Goal: Task Accomplishment & Management: Complete application form

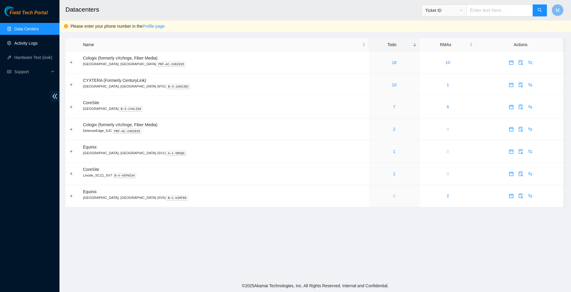
click at [38, 44] on link "Activity Logs" at bounding box center [25, 43] width 23 height 5
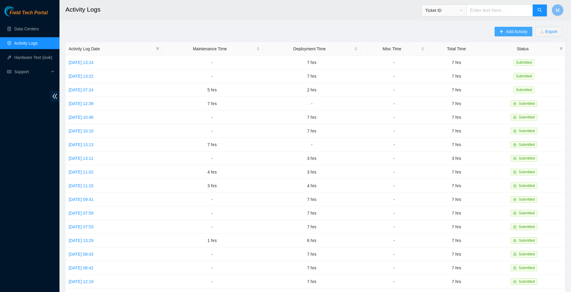
click at [512, 31] on span "Add Activity" at bounding box center [516, 31] width 21 height 7
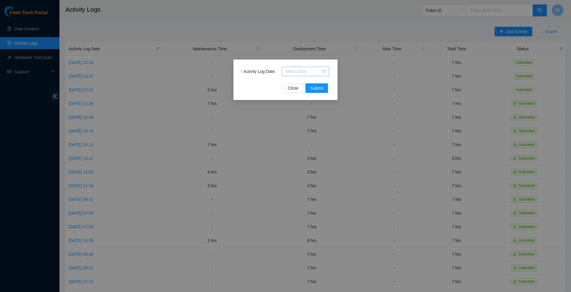
click at [325, 71] on div at bounding box center [305, 71] width 40 height 7
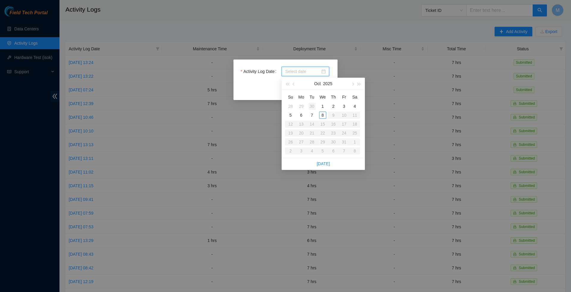
type input "[DATE]"
click at [321, 112] on div "8" at bounding box center [322, 115] width 7 height 7
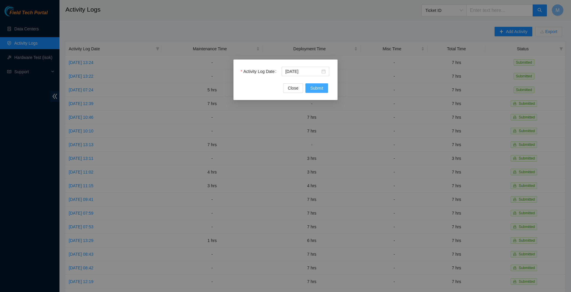
click at [317, 92] on button "Submit" at bounding box center [316, 88] width 23 height 10
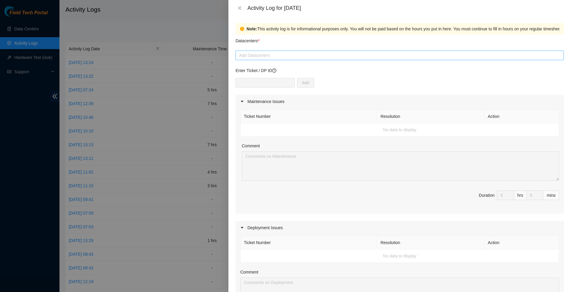
click at [239, 55] on div at bounding box center [238, 55] width 3 height 7
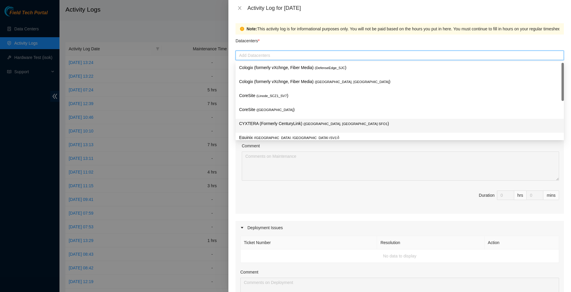
click at [255, 123] on p "CYXTERA (Formerly CenturyLink) ( [GEOGRAPHIC_DATA], [GEOGRAPHIC_DATA] SFO1 )" at bounding box center [399, 123] width 321 height 7
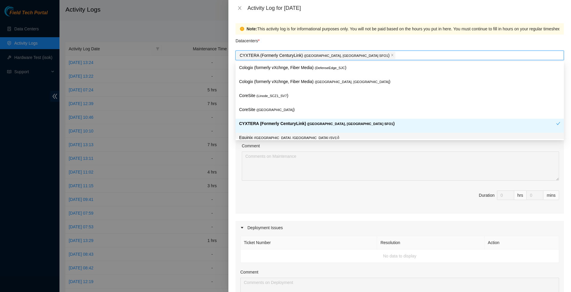
click at [276, 218] on div "Maintenance Issues Ticket Number Resolution Action No data to display Comment D…" at bounding box center [400, 263] width 328 height 336
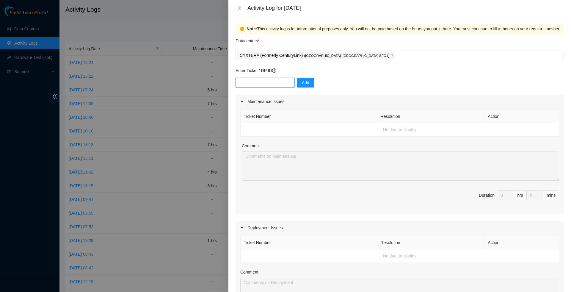
click at [269, 84] on input "text" at bounding box center [265, 83] width 59 height 10
paste input "DP80776"
type input "DP80776"
click at [306, 85] on span "Add" at bounding box center [305, 82] width 7 height 7
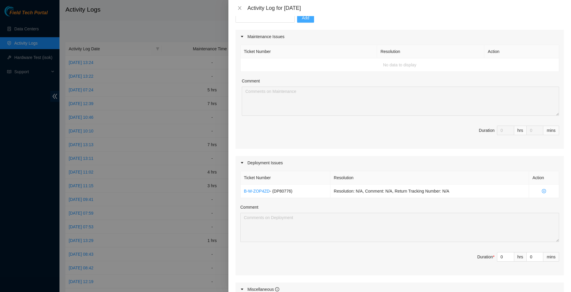
scroll to position [71, 0]
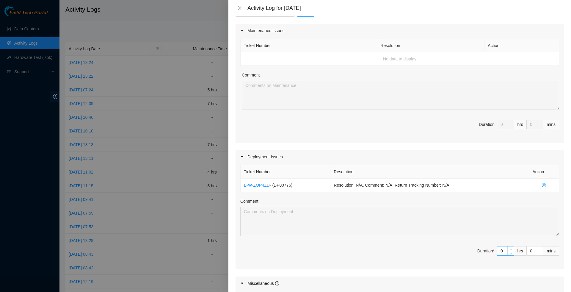
type input "1"
click at [511, 250] on icon "up" at bounding box center [511, 249] width 2 height 1
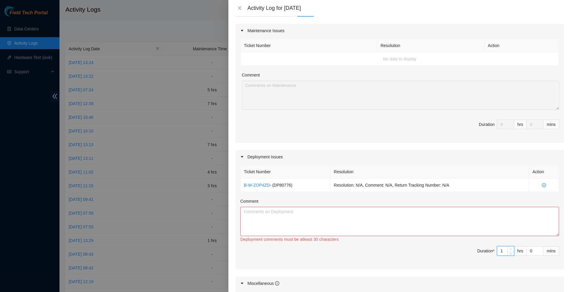
type input "2"
click at [511, 250] on icon "up" at bounding box center [511, 249] width 2 height 1
type input "3"
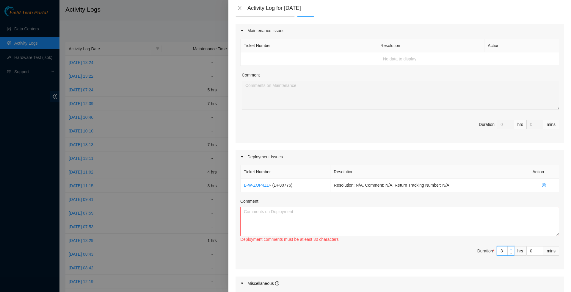
click at [511, 250] on icon "up" at bounding box center [511, 249] width 2 height 1
type input "4"
click at [511, 250] on icon "up" at bounding box center [511, 249] width 2 height 1
type input "5"
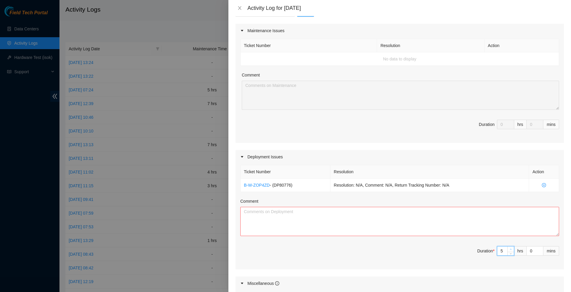
type input "5"
click at [511, 250] on icon "up" at bounding box center [511, 249] width 2 height 1
type input "6"
click at [511, 250] on icon "up" at bounding box center [511, 249] width 2 height 1
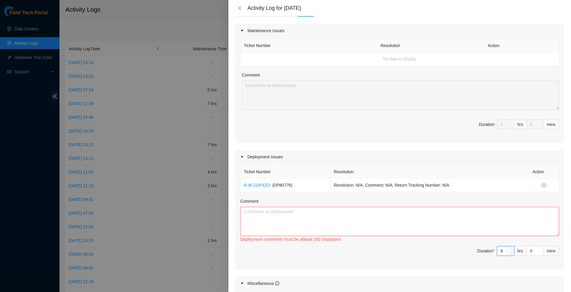
type input "7"
click at [511, 250] on icon "up" at bounding box center [511, 249] width 2 height 1
drag, startPoint x: 464, startPoint y: 190, endPoint x: 245, endPoint y: 185, distance: 219.3
click at [245, 184] on tr "B-W-ZOP4ZD - ( DP80776 ) Resolution: N/A, Comment: N/A, Return Tracking Number:…" at bounding box center [400, 184] width 319 height 13
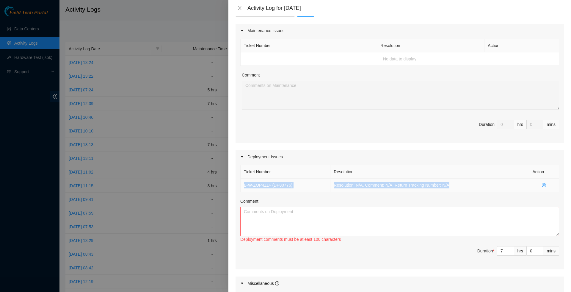
copy tr "B-W-ZOP4ZD - ( DP80776 ) Resolution: N/A, Comment: N/A, Return Tracking Number:…"
click at [268, 231] on textarea "Comment" at bounding box center [399, 221] width 319 height 29
paste textarea "B-W-ZOP4ZD - (DP80776) Resolution: N/A, Comment: N/A, Return Tracking Number: N…"
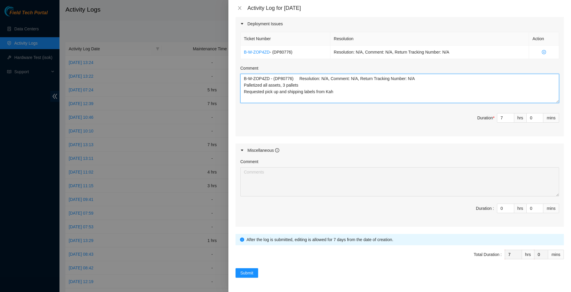
scroll to position [212, 0]
type textarea "B-W-ZOP4ZD - (DP80776) Resolution: N/A, Comment: N/A, Return Tracking Number: N…"
click at [249, 273] on span "Submit" at bounding box center [246, 272] width 13 height 7
